Goal: Complete application form

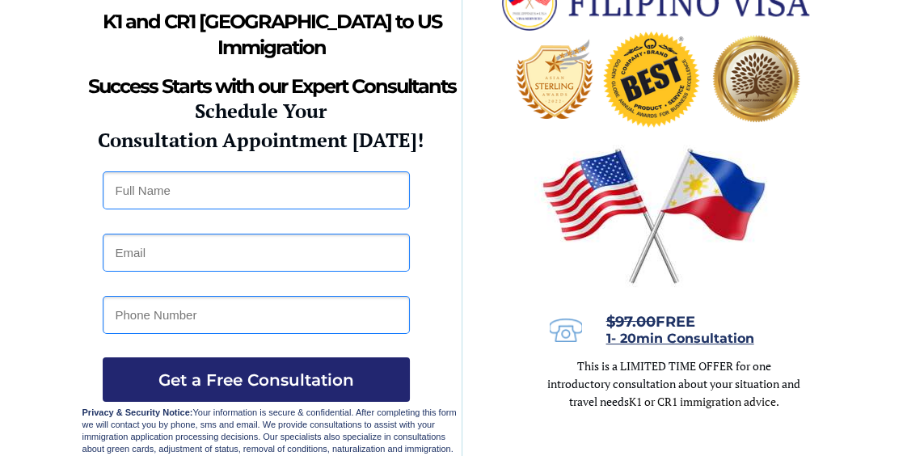
scroll to position [35, 0]
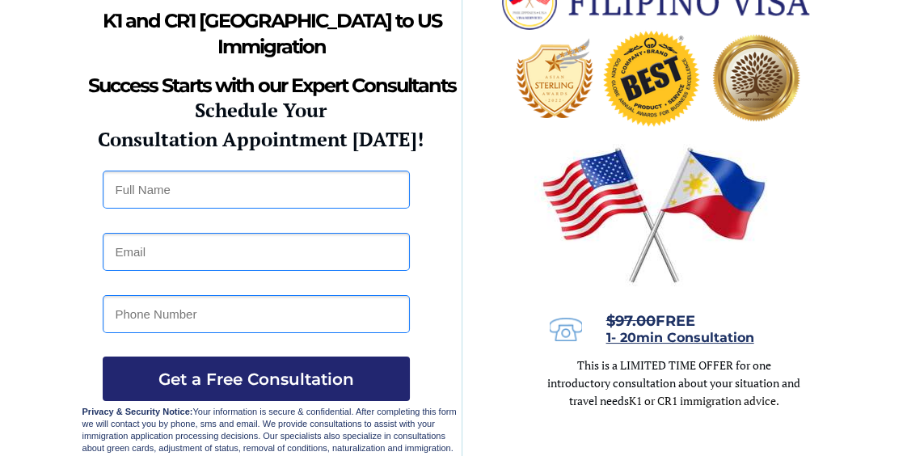
click at [139, 172] on input "text" at bounding box center [256, 190] width 307 height 38
type input "[PERSON_NAME]"
click at [368, 256] on input "email" at bounding box center [256, 252] width 307 height 38
click at [48, 408] on div at bounding box center [462, 211] width 924 height 490
click at [363, 246] on input "email" at bounding box center [256, 252] width 307 height 38
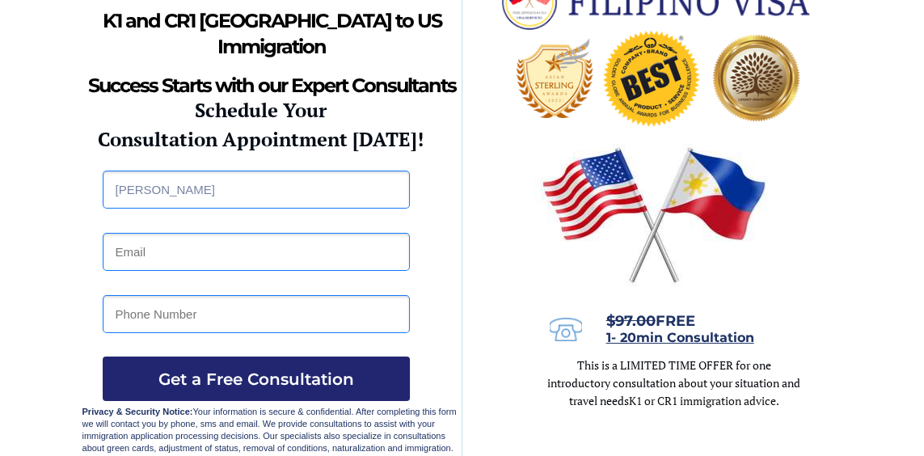
type input "[EMAIL_ADDRESS][DOMAIN_NAME]"
type input "09959714018"
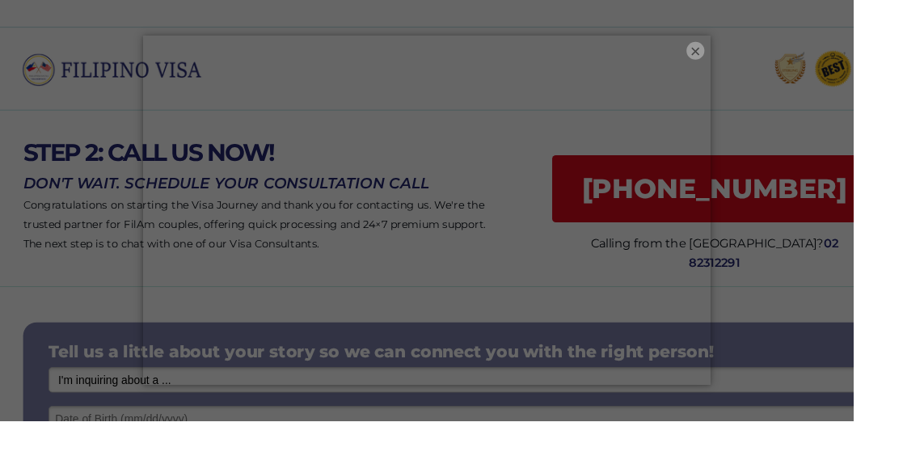
click at [763, 65] on button "×" at bounding box center [752, 54] width 19 height 19
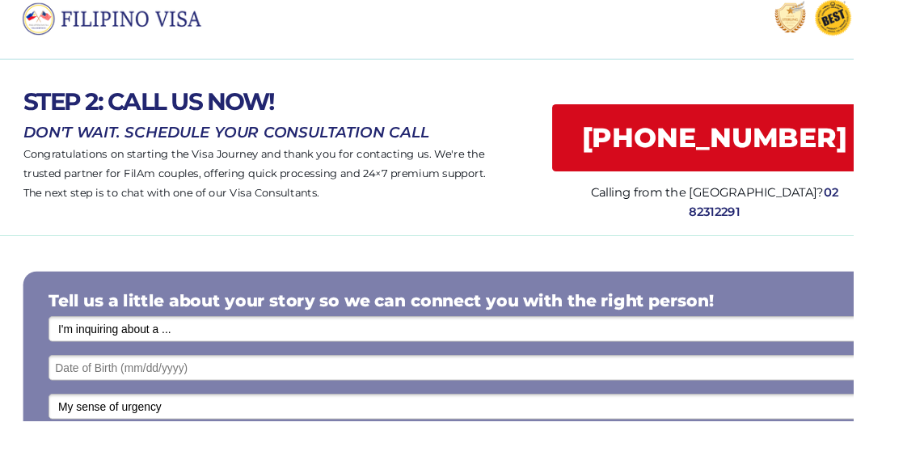
scroll to position [58, 0]
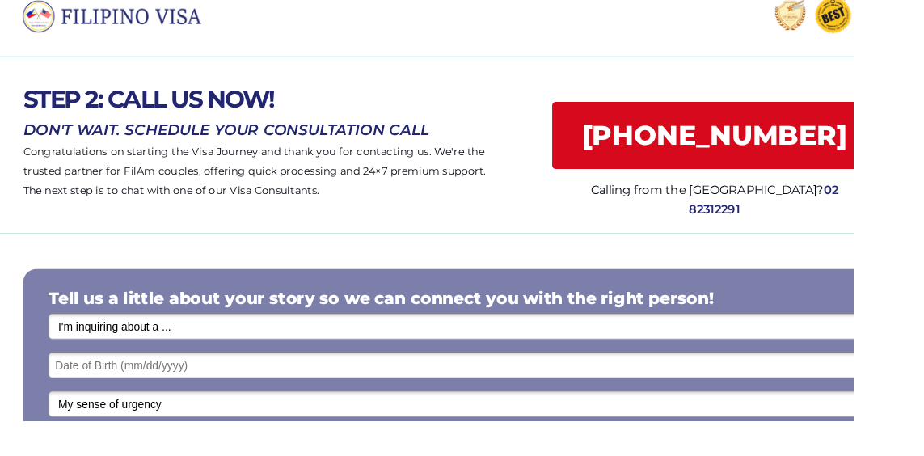
click at [878, 364] on select "I'm inquiring about a ... I don't know or other services Retirement Visa for Th…" at bounding box center [502, 352] width 899 height 27
select select "1793"
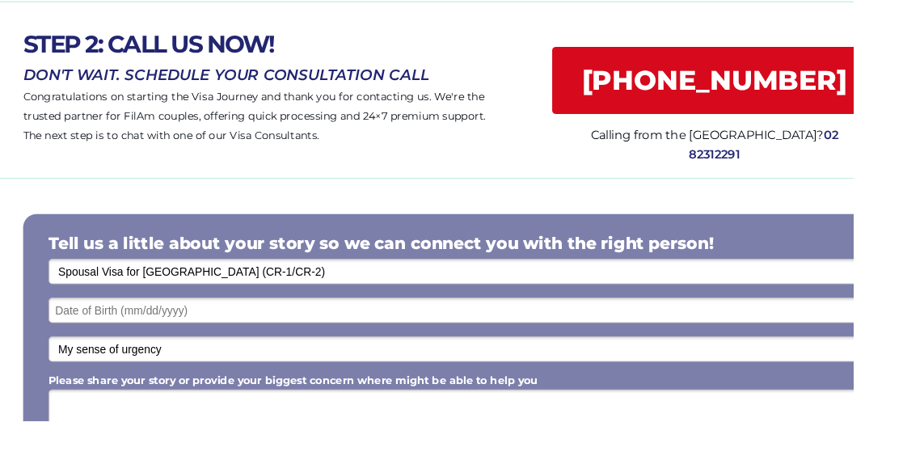
scroll to position [120, 0]
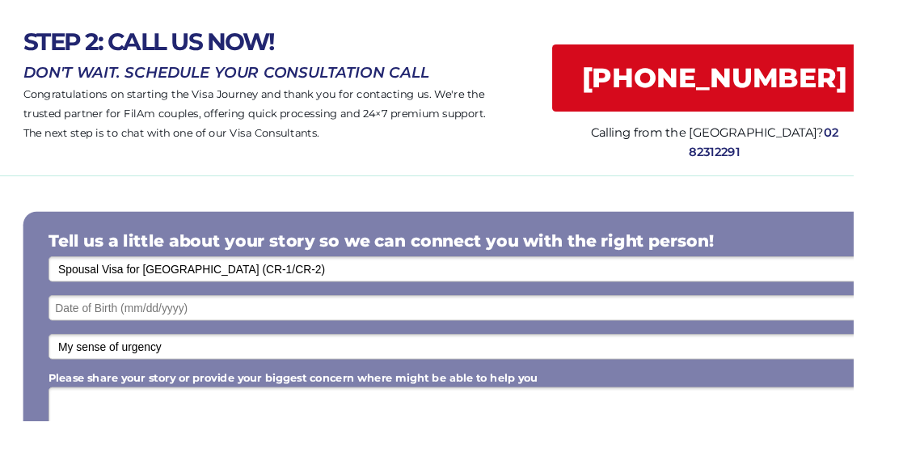
click at [75, 341] on input "text" at bounding box center [502, 333] width 899 height 27
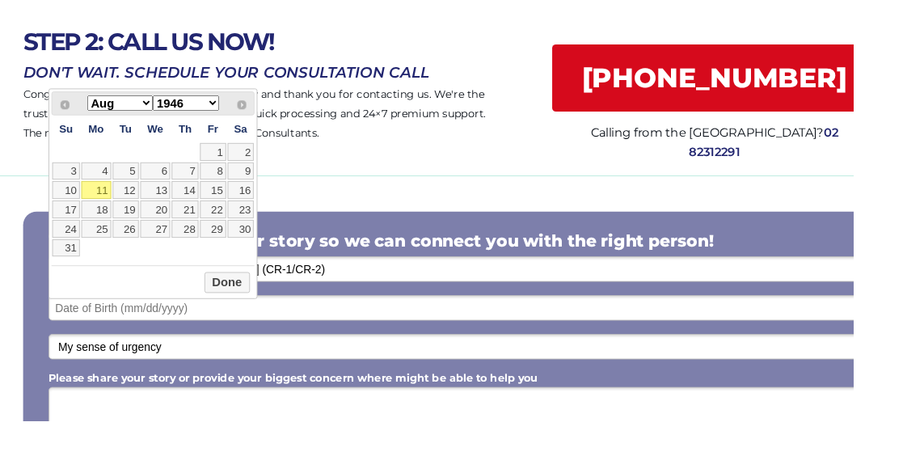
click at [141, 106] on select "Jan Feb Mar Apr May Jun Jul Aug Sep Oct Nov Dec" at bounding box center [130, 111] width 71 height 17
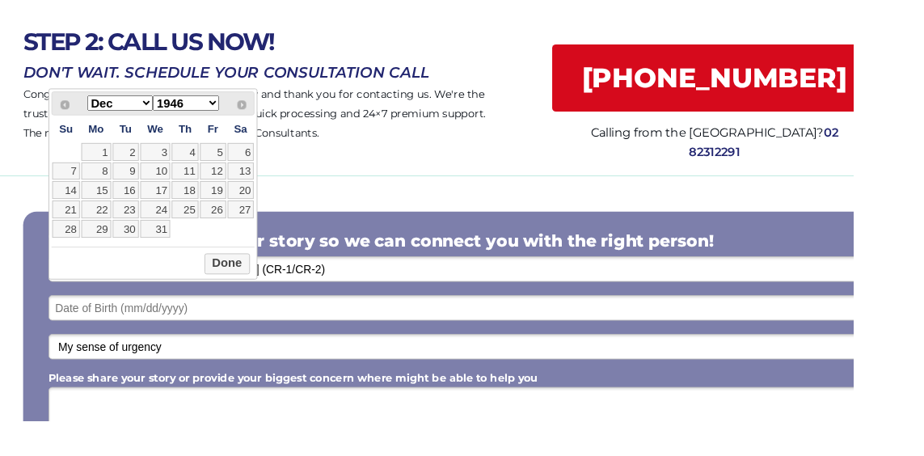
click at [196, 110] on select "1946 1947 1948 1949 1950 1951 1952 1953 1954 1955 1956 1957 1958 1959 1960 1961…" at bounding box center [201, 111] width 71 height 17
click at [234, 199] on link "18" at bounding box center [231, 205] width 28 height 19
type input "12/18/1992"
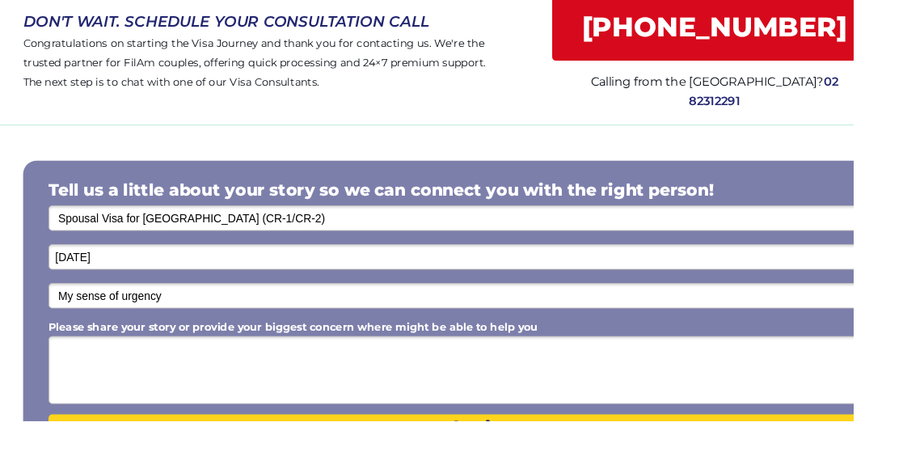
scroll to position [185, 0]
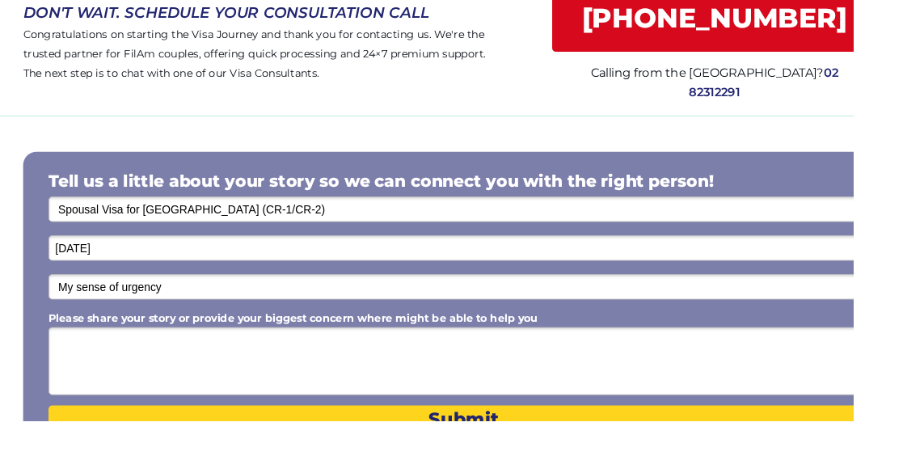
click at [134, 309] on select "My sense of urgency Low Priority - I'm just looking Medium High Priority - I ne…" at bounding box center [502, 310] width 899 height 27
select select "1802"
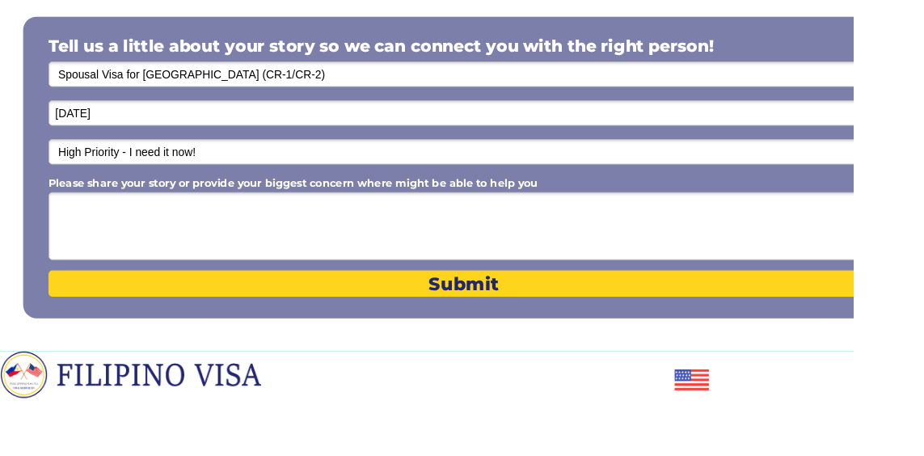
scroll to position [333, 0]
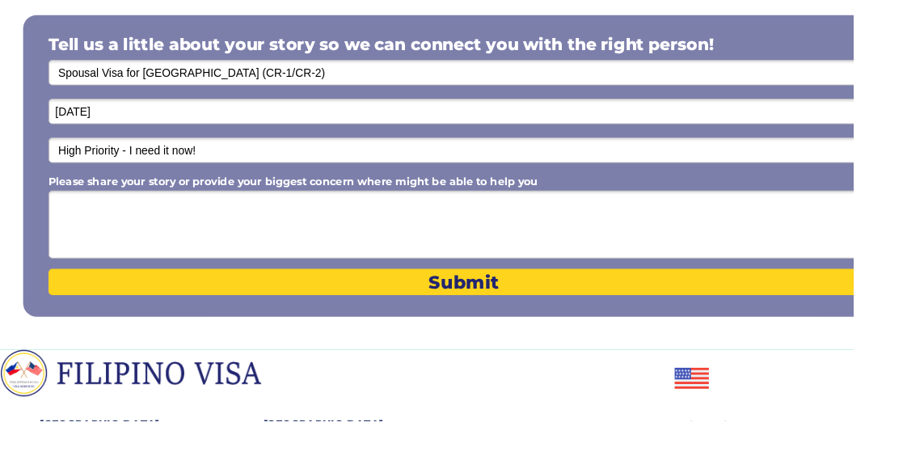
click at [91, 250] on textarea "Please share your story or provide your biggest concern where might be able to …" at bounding box center [502, 243] width 899 height 74
type textarea "U"
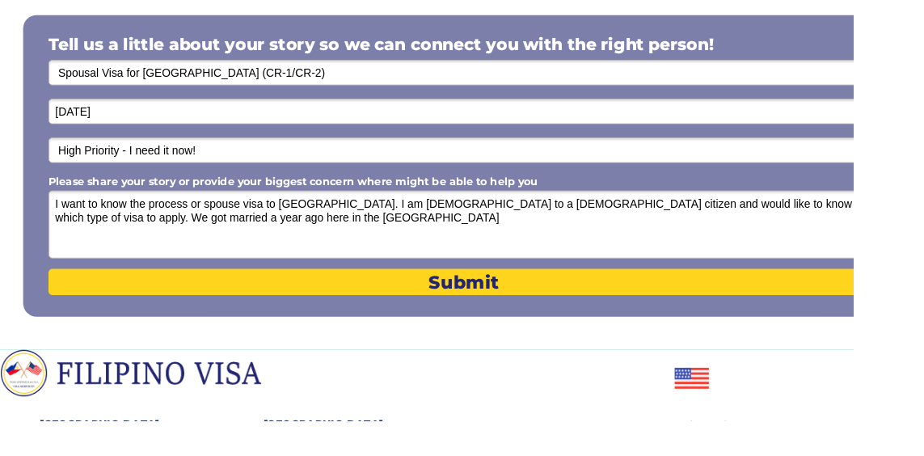
type textarea "I want to know the process or spouse visa to united states. I am married to a u…"
